Goal: Obtain resource: Obtain resource

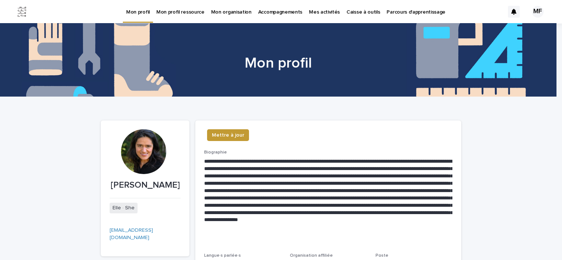
click at [346, 15] on p "Caisse à outils" at bounding box center [362, 7] width 33 height 15
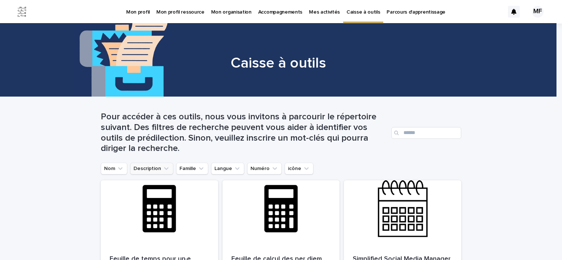
click at [164, 169] on icon "Description" at bounding box center [166, 169] width 4 height 3
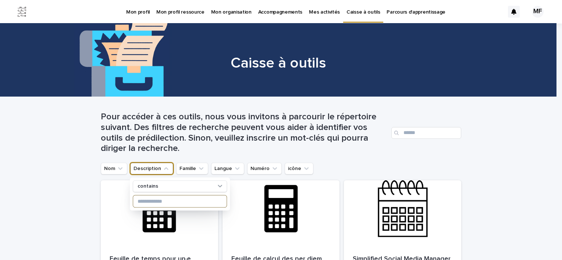
click at [158, 203] on input at bounding box center [179, 202] width 93 height 12
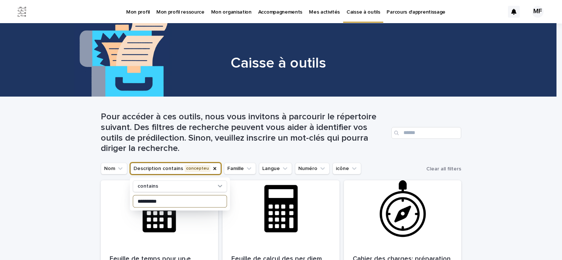
type input "**********"
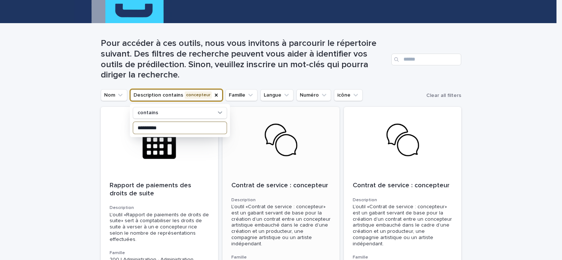
scroll to position [110, 0]
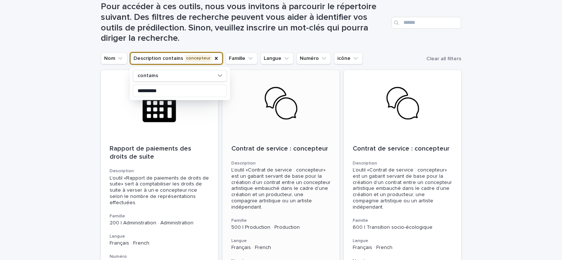
click at [256, 173] on div "L’outil «Contrat de service : concepteur» est un gabarit servant de base pour l…" at bounding box center [281, 188] width 100 height 43
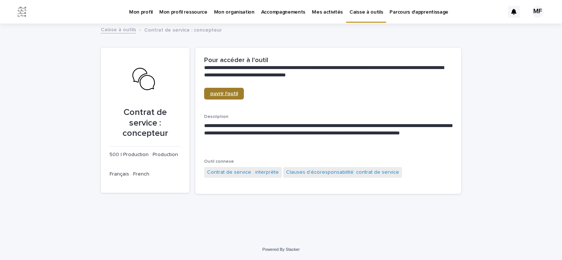
click at [229, 90] on link "ouvrir l'outil" at bounding box center [224, 94] width 40 height 12
